Goal: Navigation & Orientation: Find specific page/section

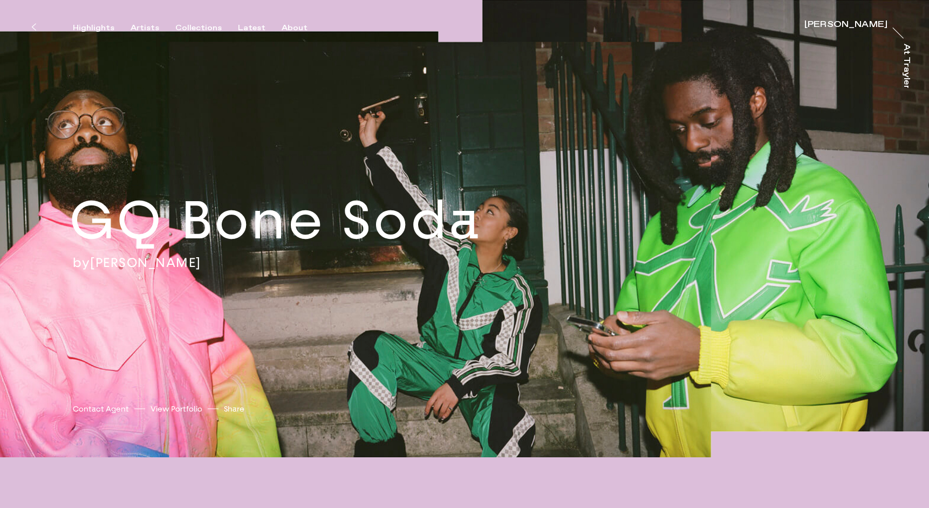
click at [182, 411] on link "View Portfolio" at bounding box center [176, 408] width 52 height 11
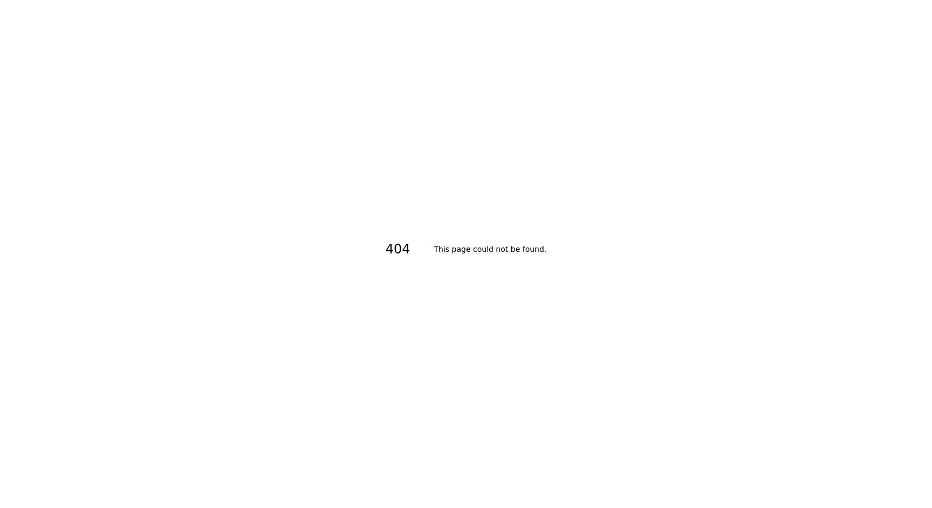
click at [140, 26] on div "Artists" at bounding box center [144, 28] width 29 height 10
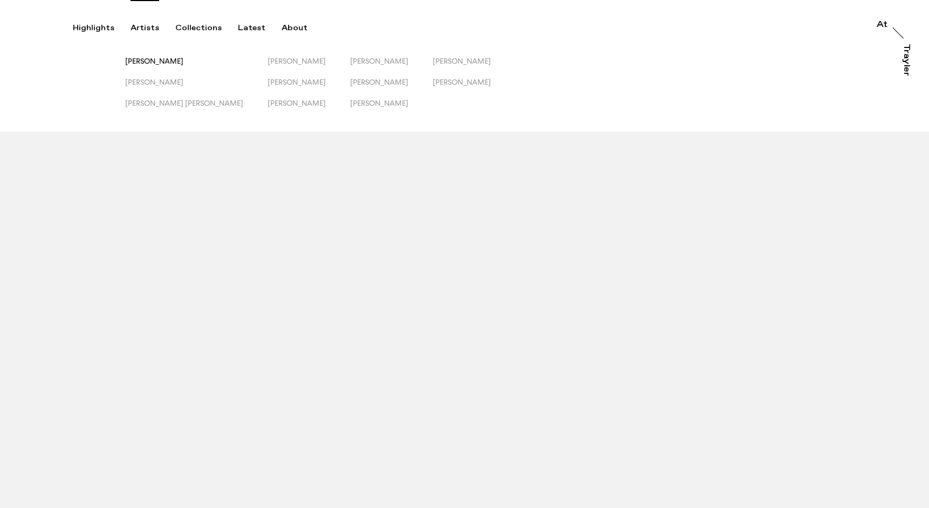
click at [175, 63] on span "[PERSON_NAME]" at bounding box center [154, 61] width 58 height 9
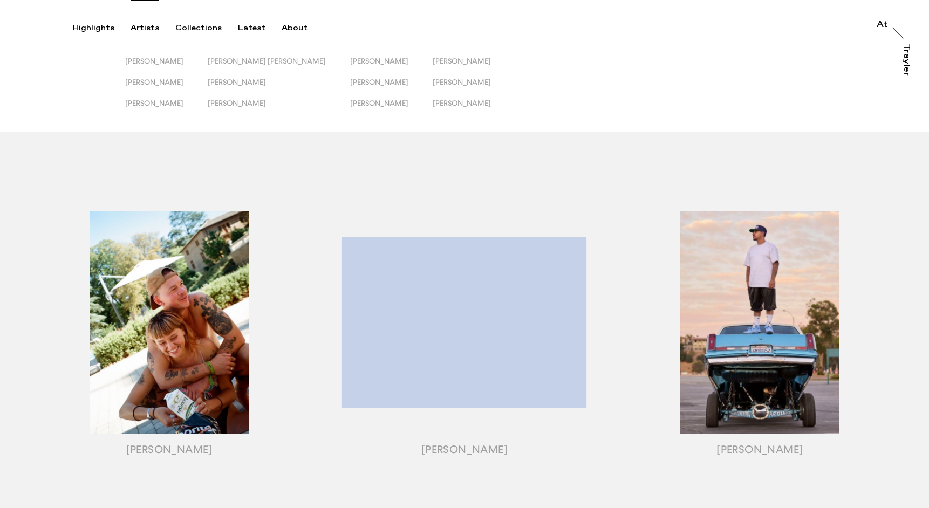
click at [150, 31] on div "Artists" at bounding box center [144, 28] width 29 height 10
click at [150, 28] on div "Artists" at bounding box center [144, 28] width 29 height 10
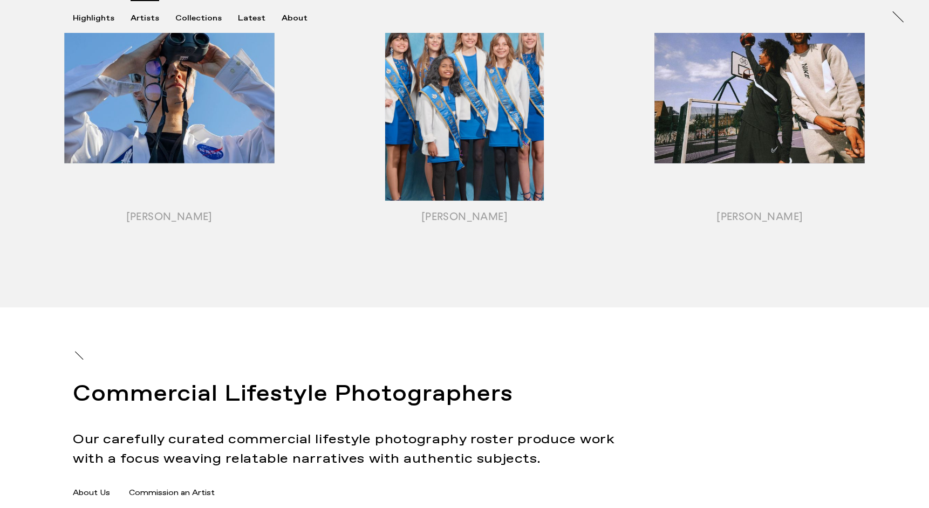
scroll to position [1261, 0]
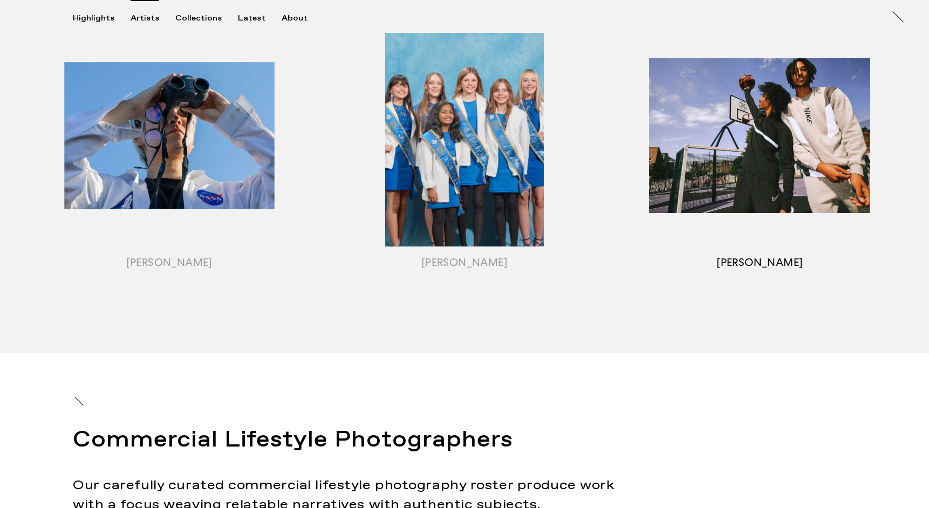
click at [782, 228] on div "button" at bounding box center [759, 149] width 295 height 336
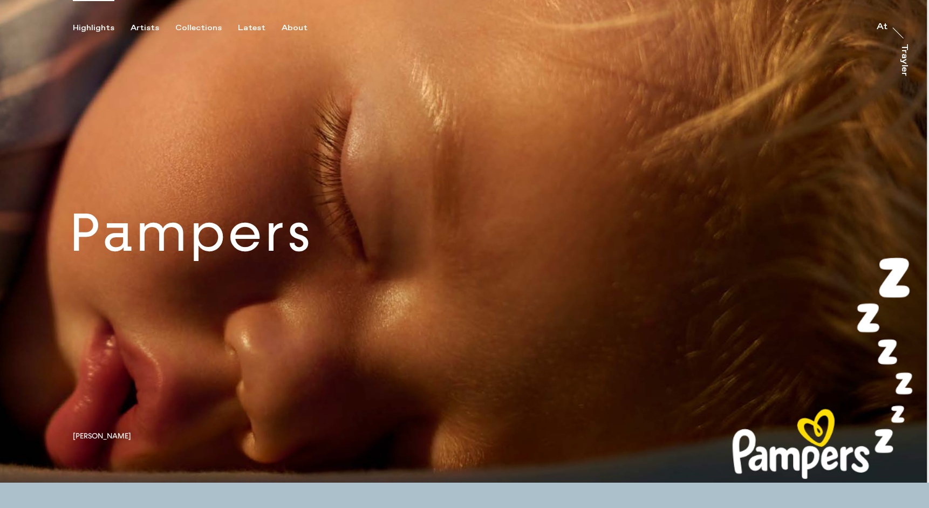
click at [138, 20] on div "Highlights Artists Collections Latest About At At Trayler" at bounding box center [466, 16] width 932 height 33
click at [138, 25] on div "Artists" at bounding box center [144, 28] width 29 height 10
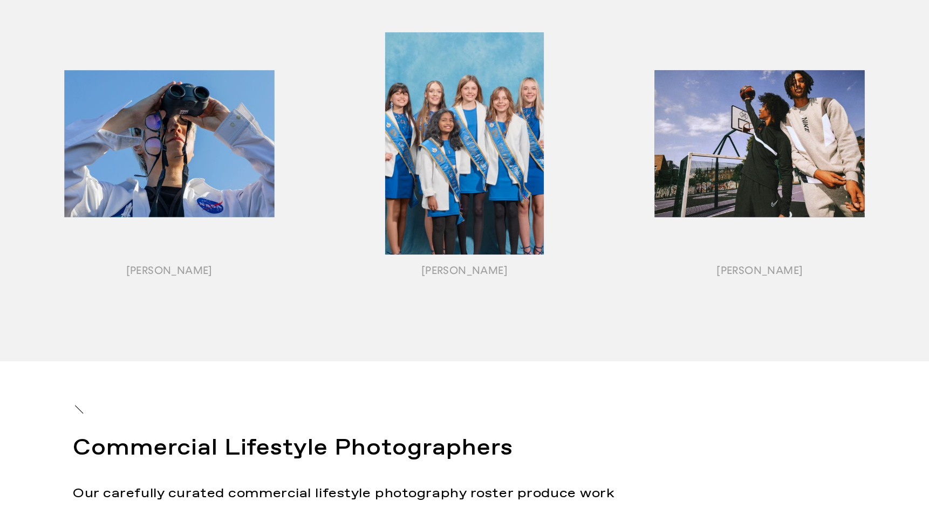
scroll to position [1413, 0]
